Goal: Check status: Check status

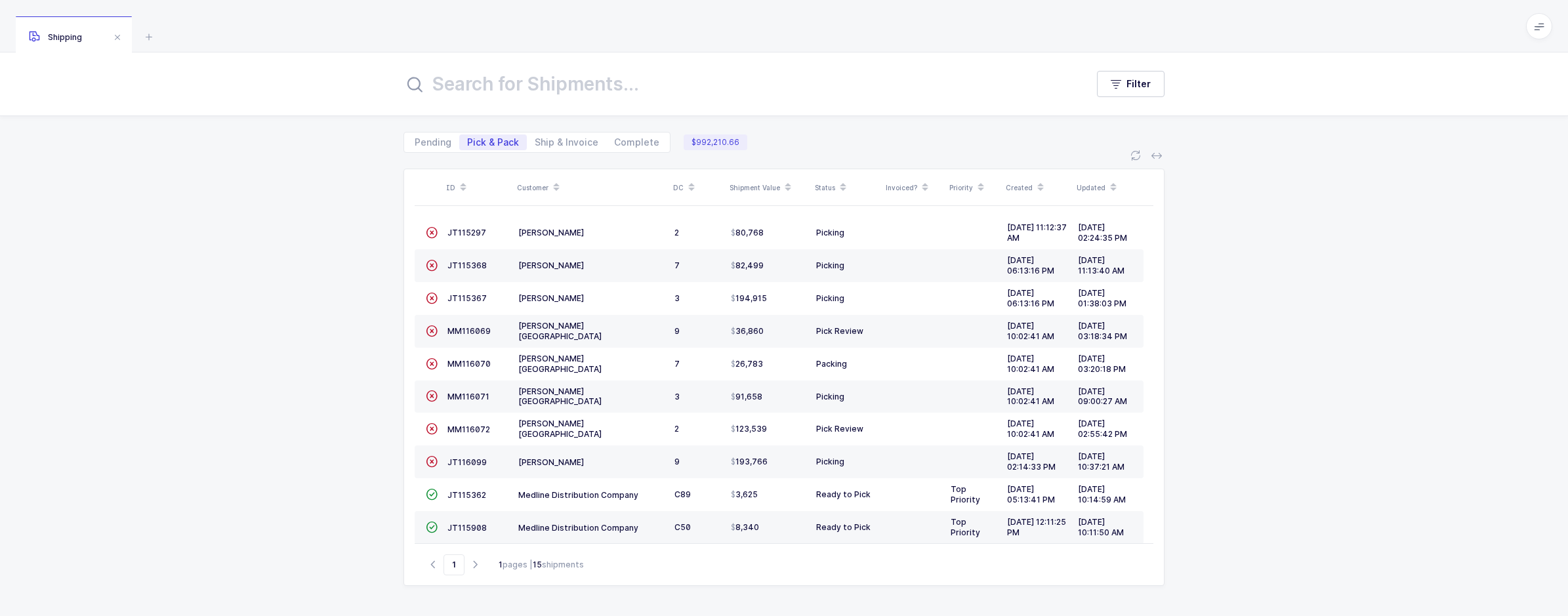
click at [530, 86] on input "text" at bounding box center [737, 84] width 667 height 31
click at [143, 31] on icon at bounding box center [150, 36] width 16 height 16
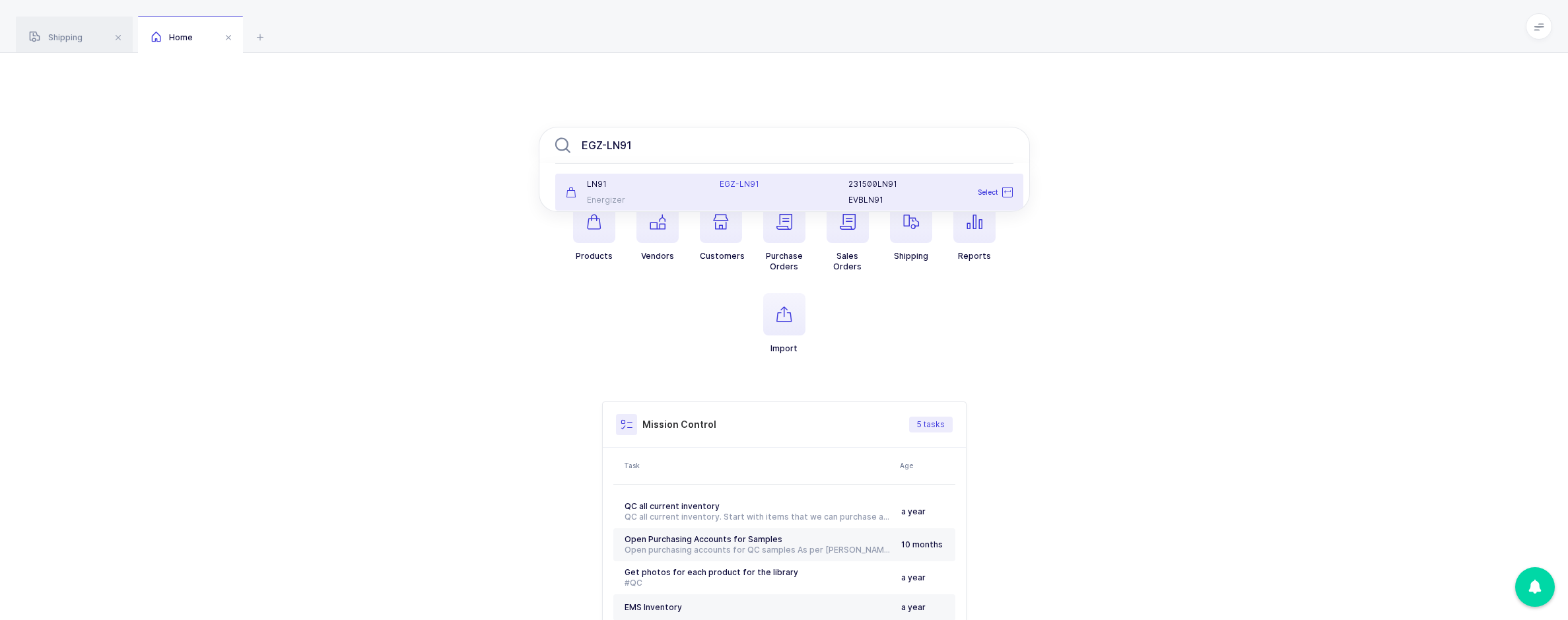
type input "EGZ-LN91"
click at [646, 182] on div "LN91" at bounding box center [635, 185] width 139 height 11
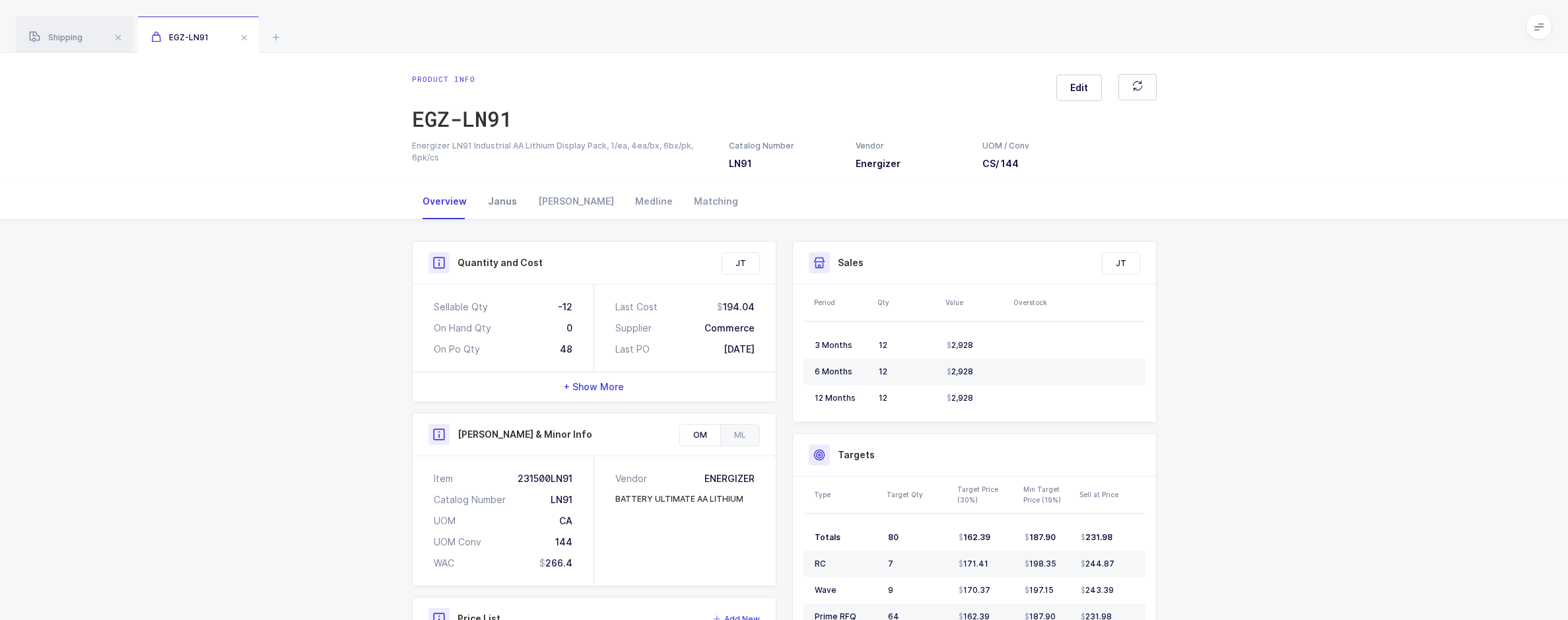
click at [505, 195] on div "Janus" at bounding box center [502, 202] width 50 height 36
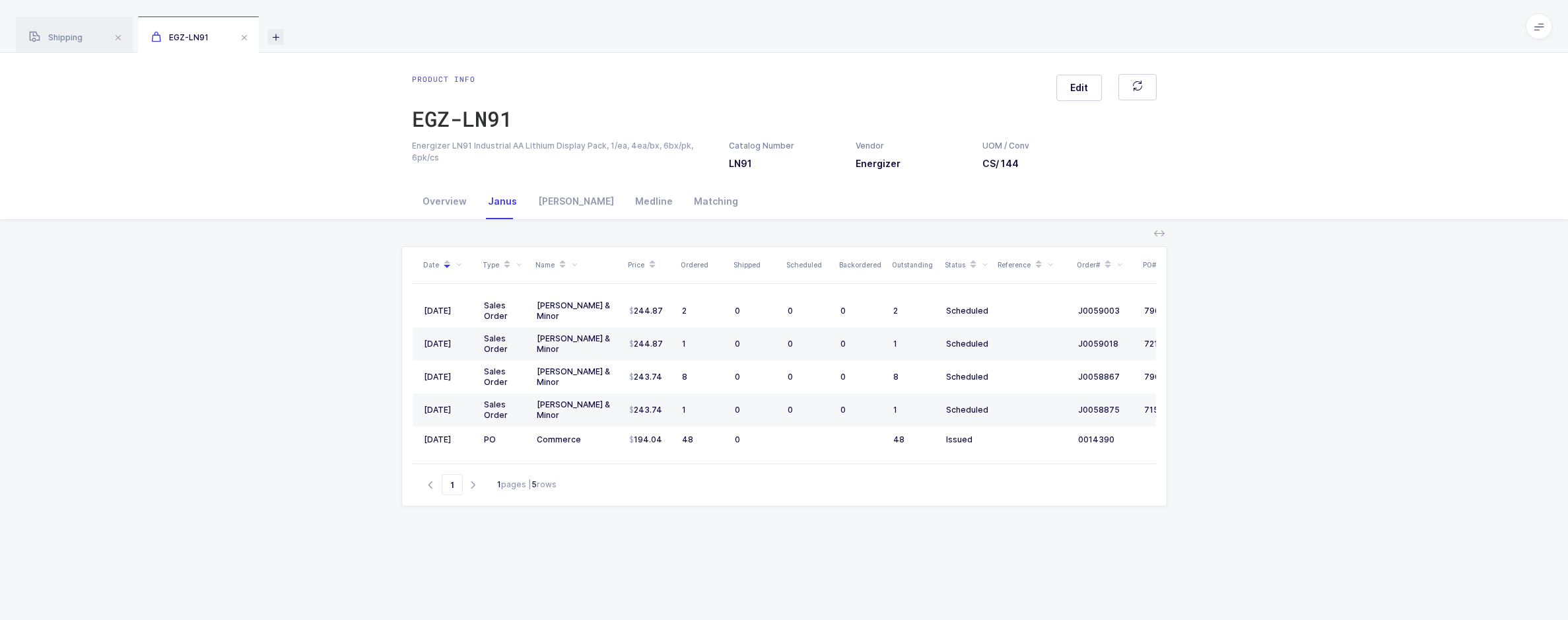
click at [278, 40] on icon at bounding box center [276, 37] width 16 height 16
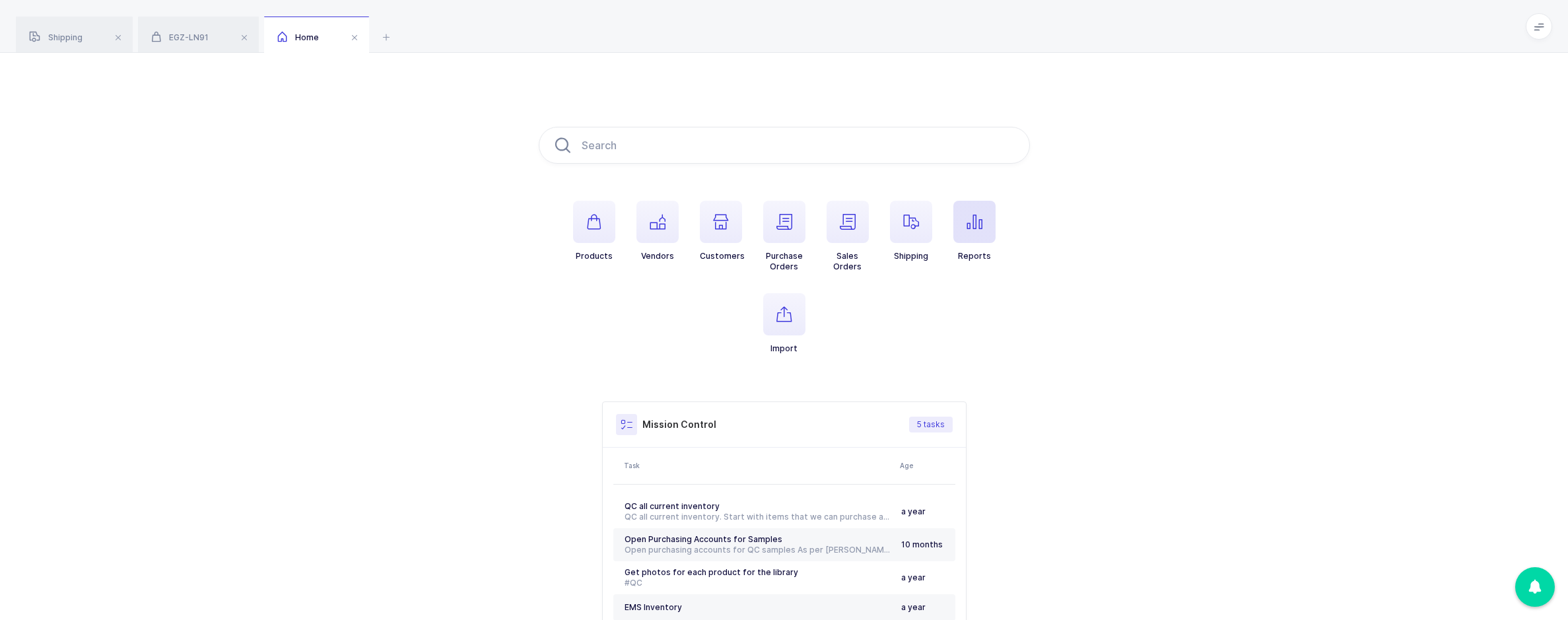
click at [973, 227] on icon "button" at bounding box center [974, 222] width 16 height 16
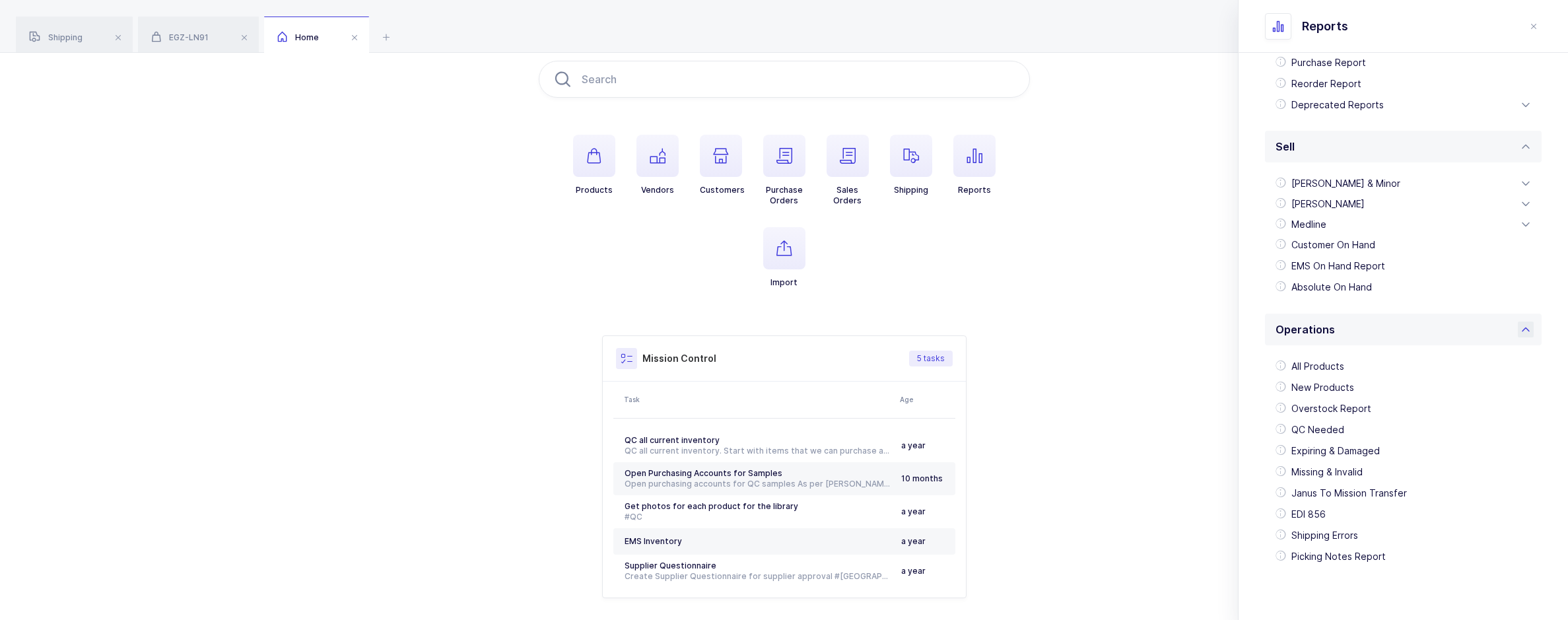
scroll to position [168, 0]
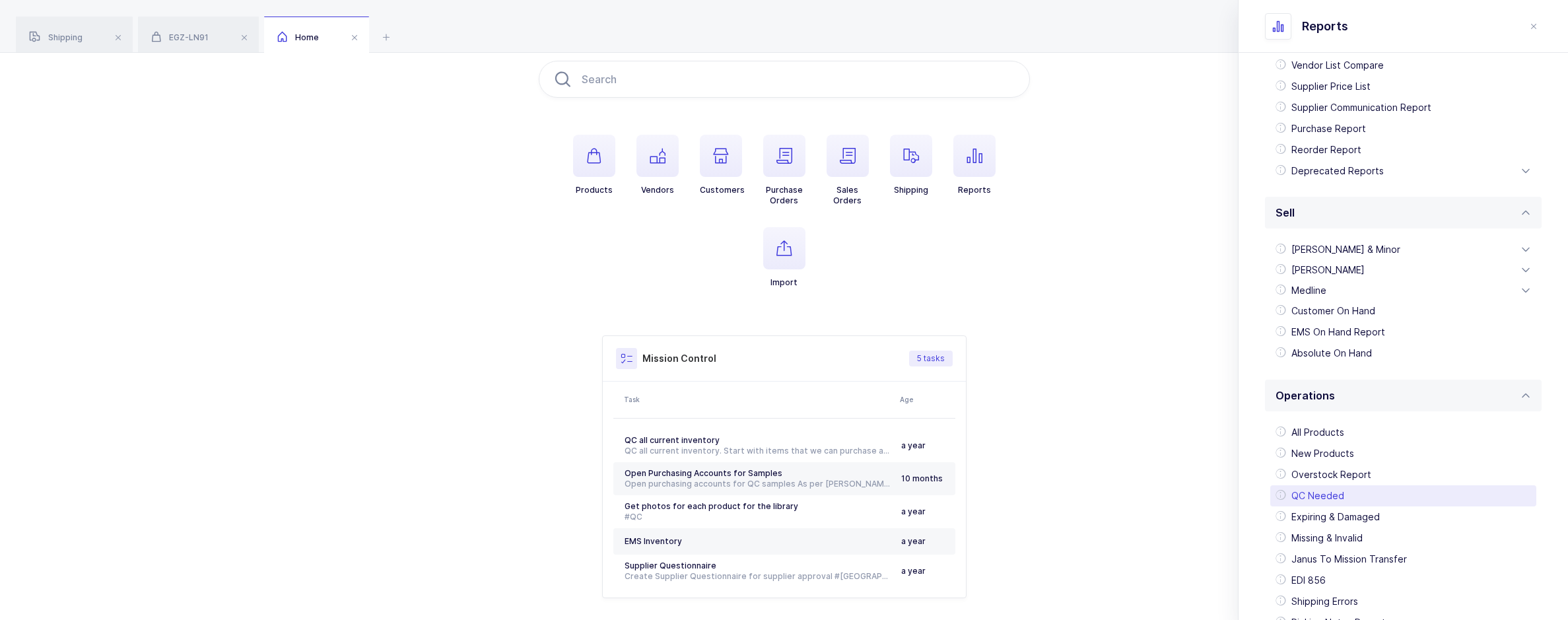
click at [1325, 501] on div "QC Needed" at bounding box center [1402, 496] width 266 height 22
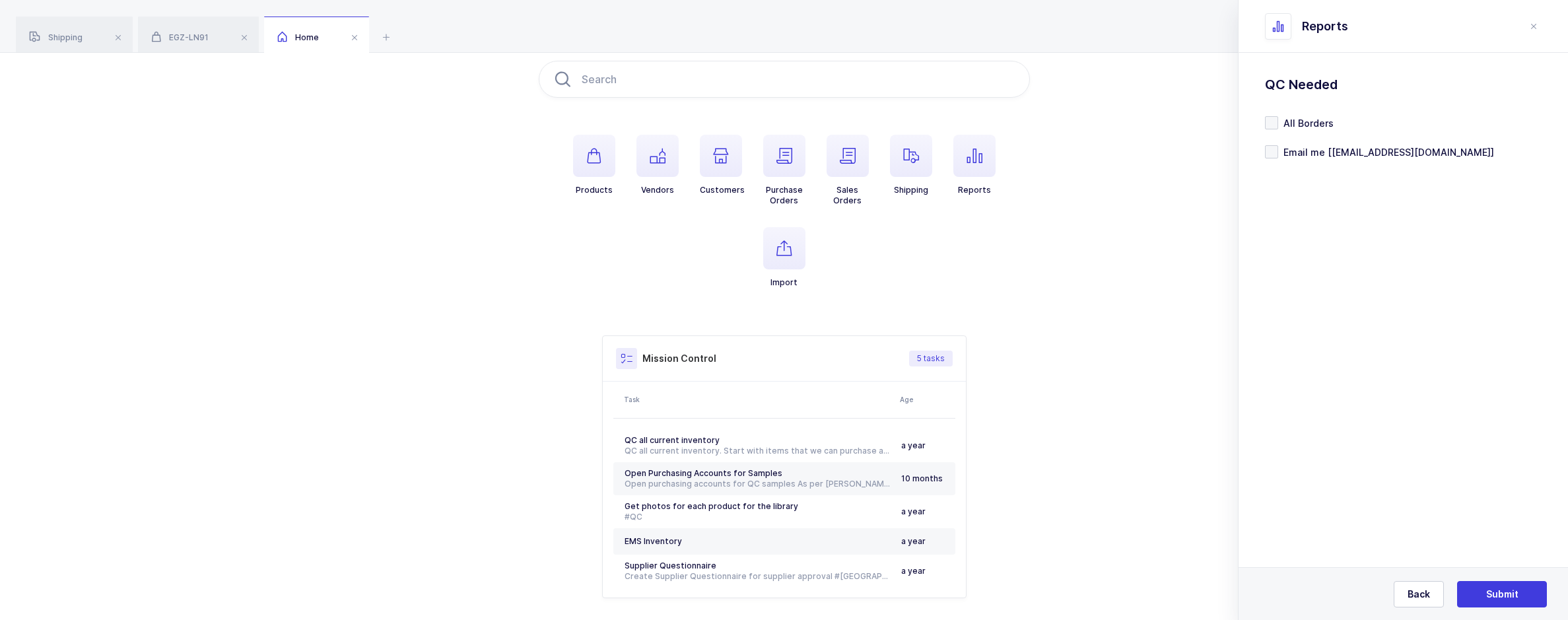
scroll to position [0, 0]
click at [1475, 594] on button "Submit" at bounding box center [1502, 594] width 90 height 26
